Goal: Task Accomplishment & Management: Complete application form

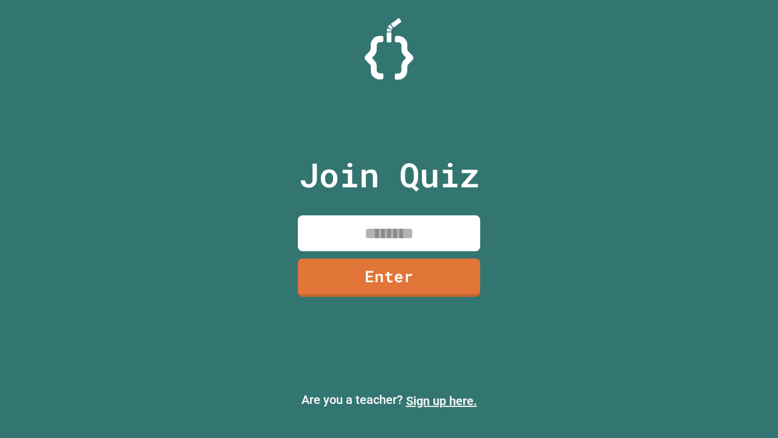
click at [441, 401] on link "Sign up here." at bounding box center [441, 400] width 71 height 15
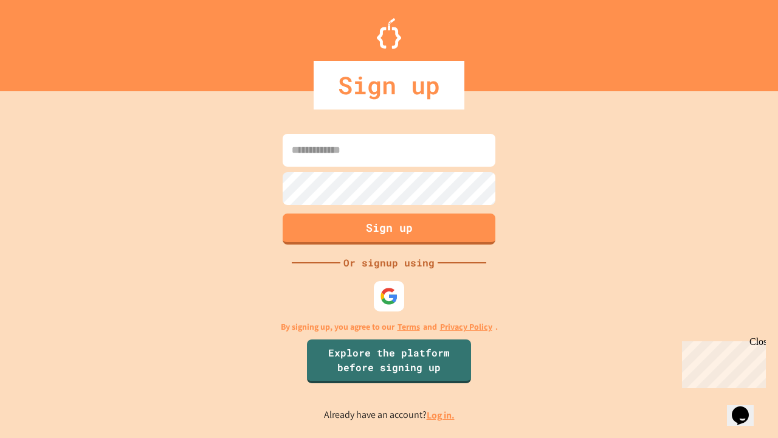
click at [441, 415] on link "Log in." at bounding box center [441, 414] width 28 height 13
